Goal: Information Seeking & Learning: Learn about a topic

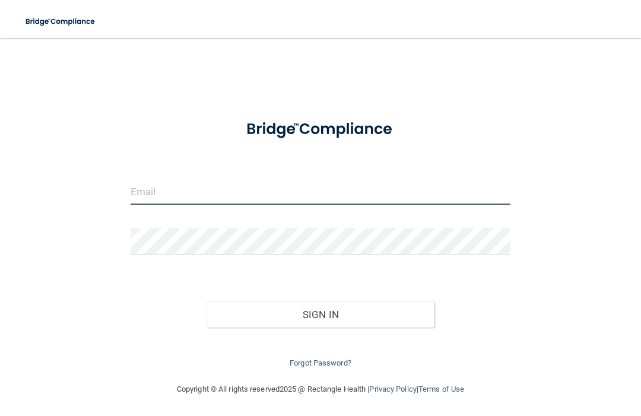
click at [343, 194] on input "email" at bounding box center [321, 191] width 380 height 27
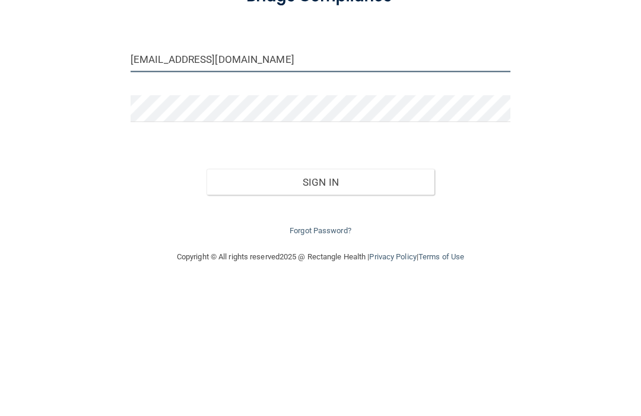
type input "[EMAIL_ADDRESS][DOMAIN_NAME]"
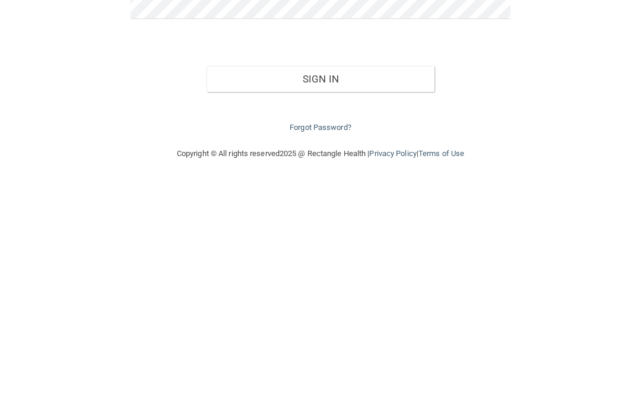
click at [358, 301] on button "Sign In" at bounding box center [320, 314] width 228 height 26
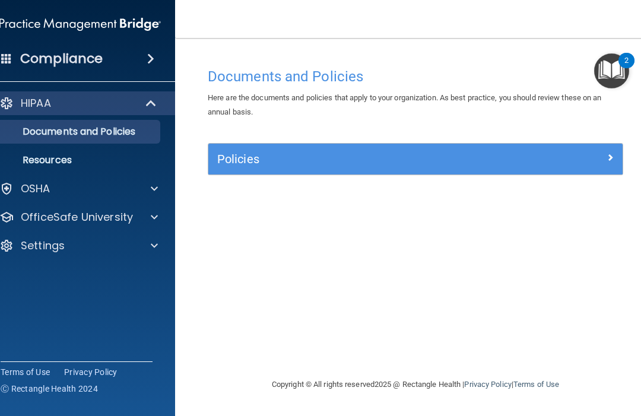
click at [115, 193] on div "OSHA" at bounding box center [64, 189] width 147 height 14
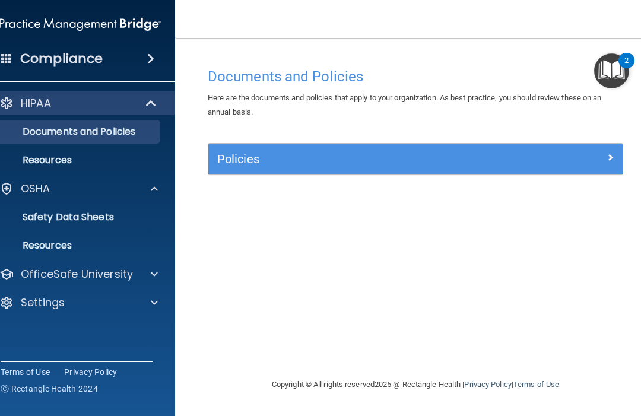
click at [145, 279] on div at bounding box center [153, 274] width 30 height 14
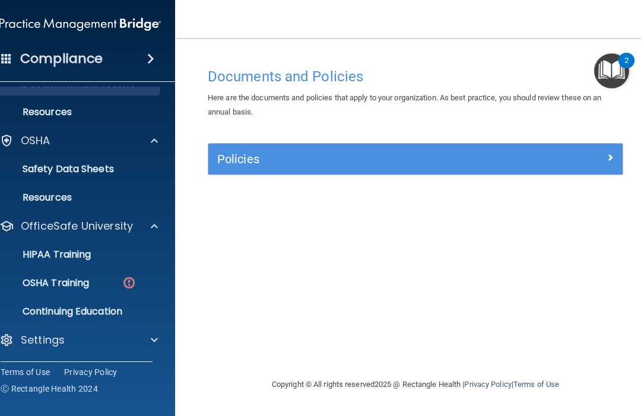
scroll to position [48, 0]
click at [113, 275] on link "OSHA Training" at bounding box center [66, 283] width 187 height 24
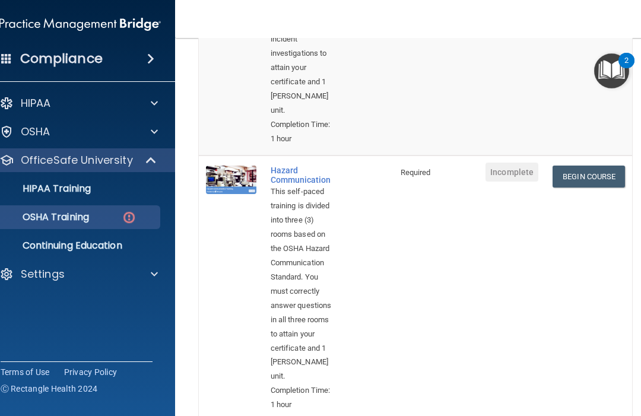
scroll to position [332, 0]
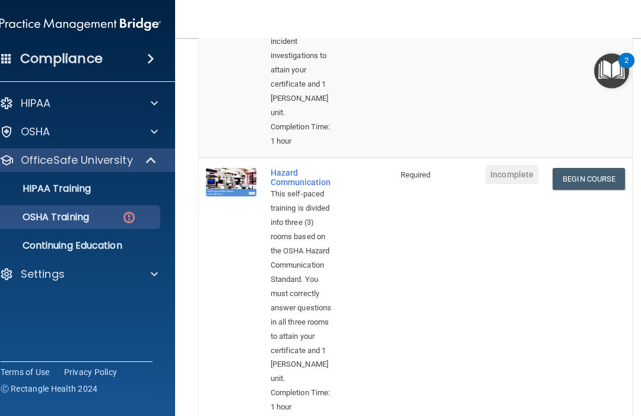
click at [600, 168] on link "Begin Course" at bounding box center [588, 179] width 72 height 22
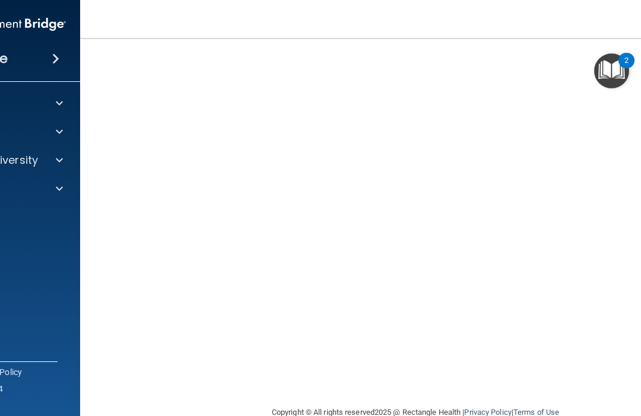
scroll to position [94, 0]
